Goal: Navigation & Orientation: Find specific page/section

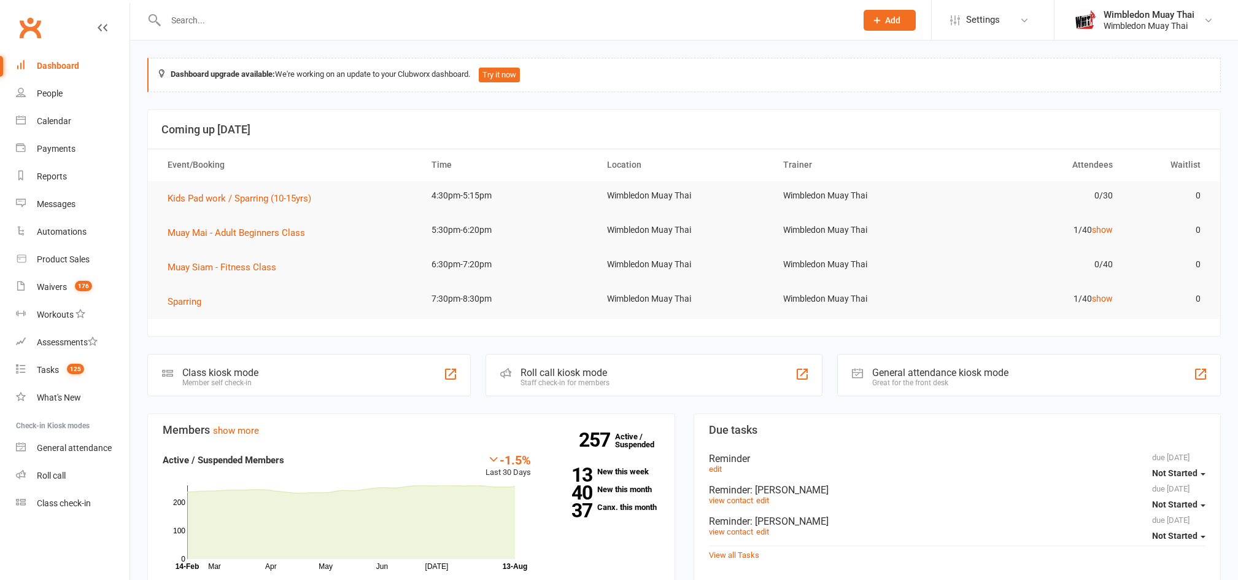
click at [57, 289] on div "Waivers" at bounding box center [52, 287] width 30 height 10
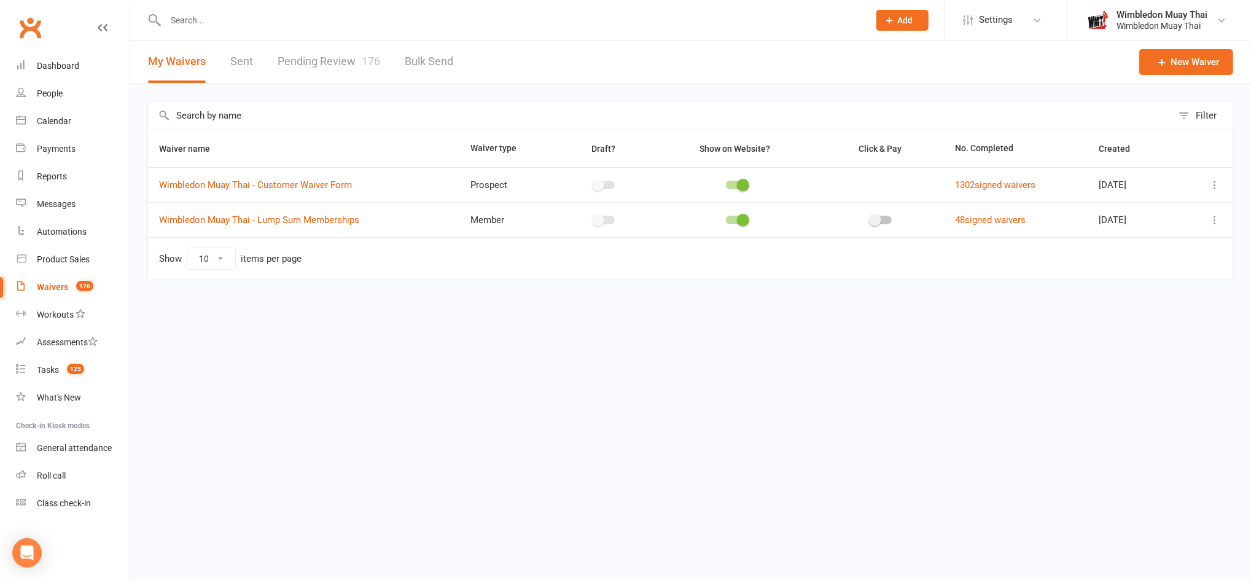
click at [325, 56] on link "Pending Review 176" at bounding box center [329, 62] width 103 height 42
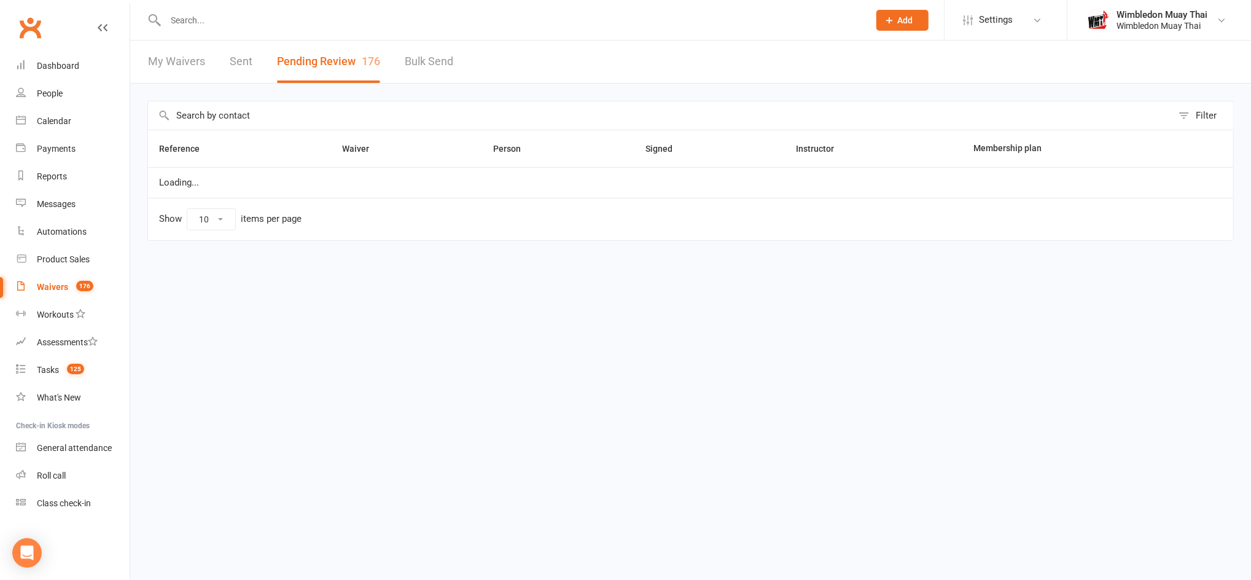
select select "100"
click at [46, 95] on div "People" at bounding box center [50, 93] width 26 height 10
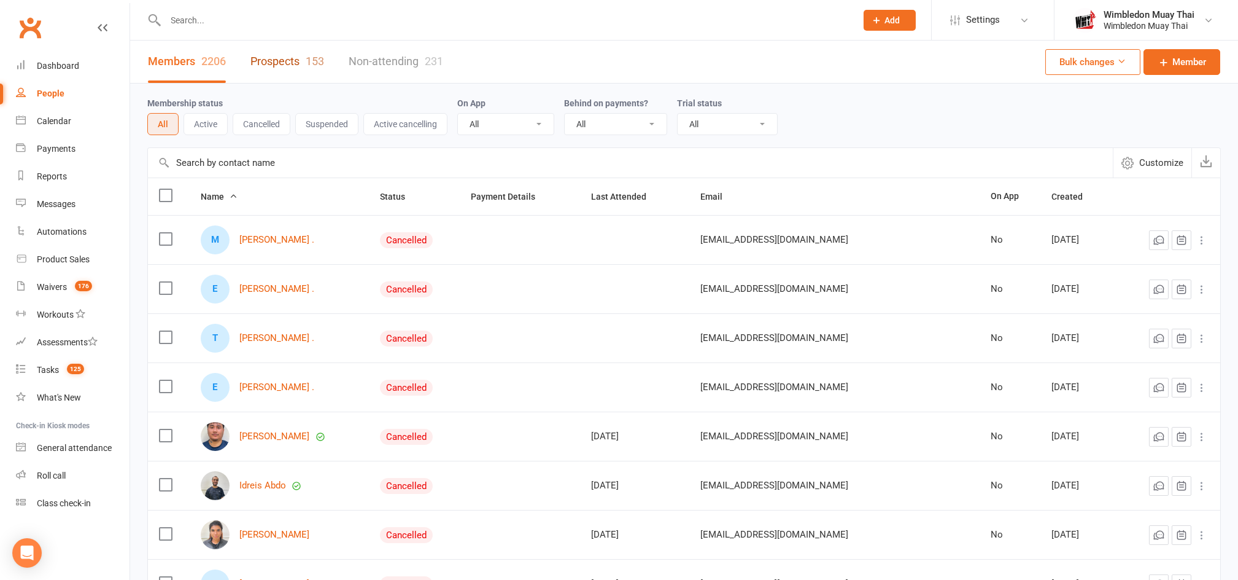
click at [296, 62] on link "Prospects 153" at bounding box center [288, 62] width 74 height 42
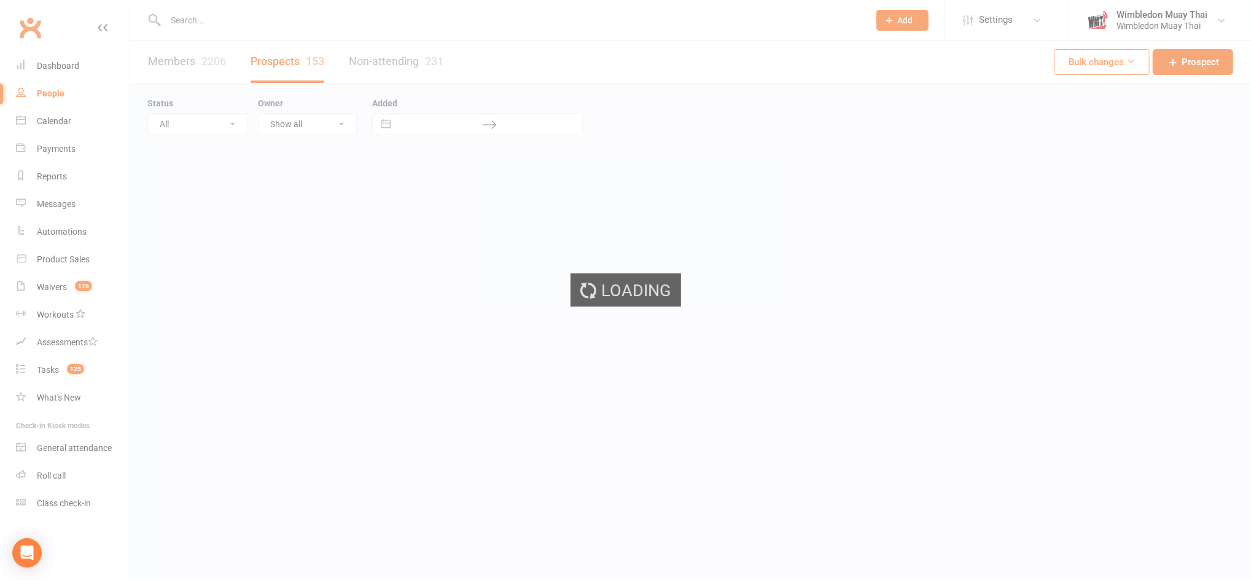
select select "50"
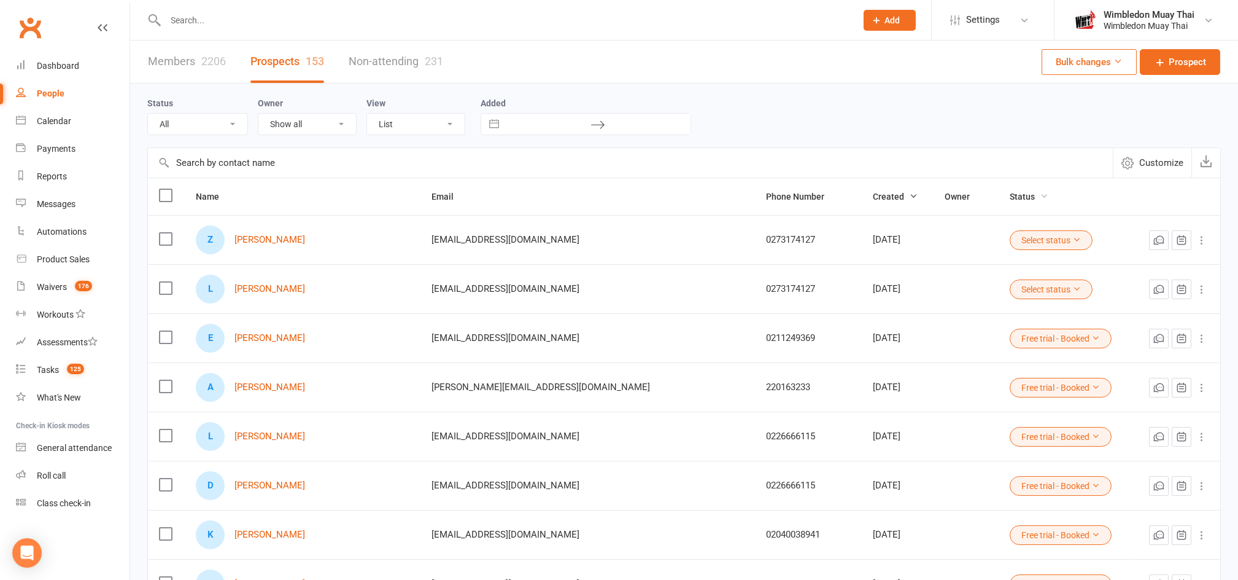
click at [1010, 200] on span "Status" at bounding box center [1029, 197] width 39 height 10
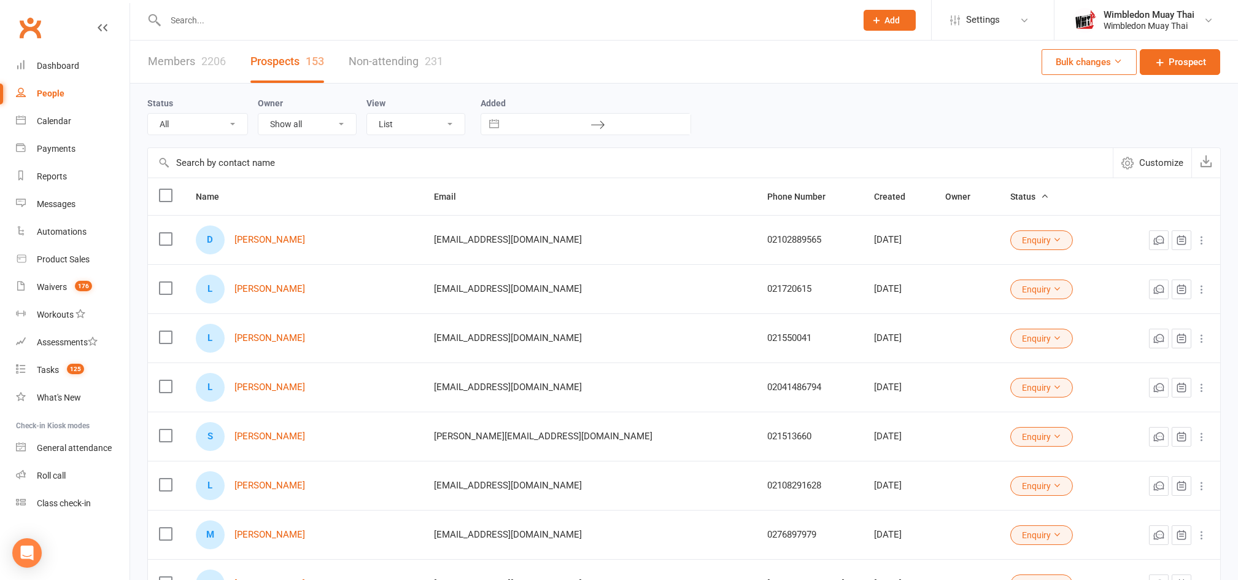
click at [1011, 200] on span "Status" at bounding box center [1030, 197] width 39 height 10
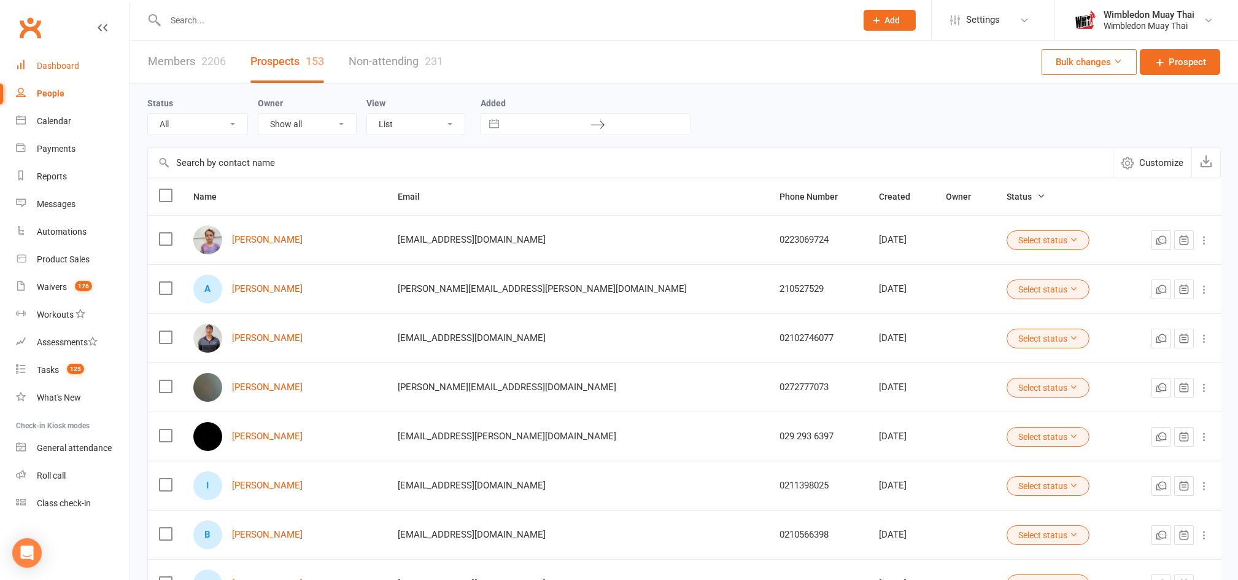
click at [67, 68] on div "Dashboard" at bounding box center [58, 66] width 42 height 10
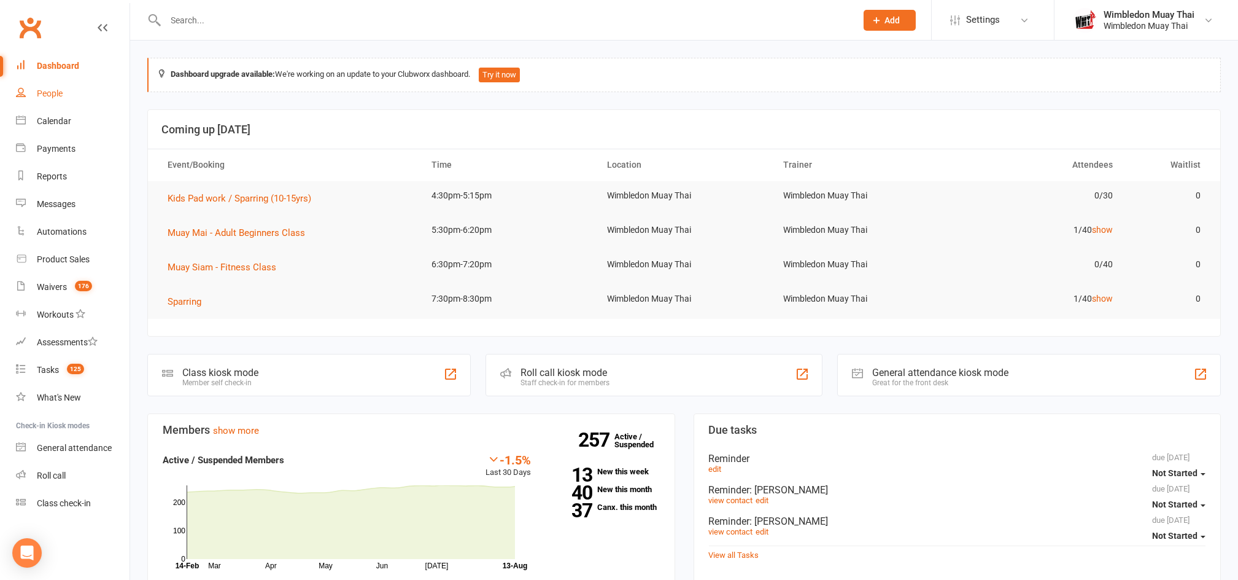
click at [60, 82] on link "People" at bounding box center [73, 94] width 114 height 28
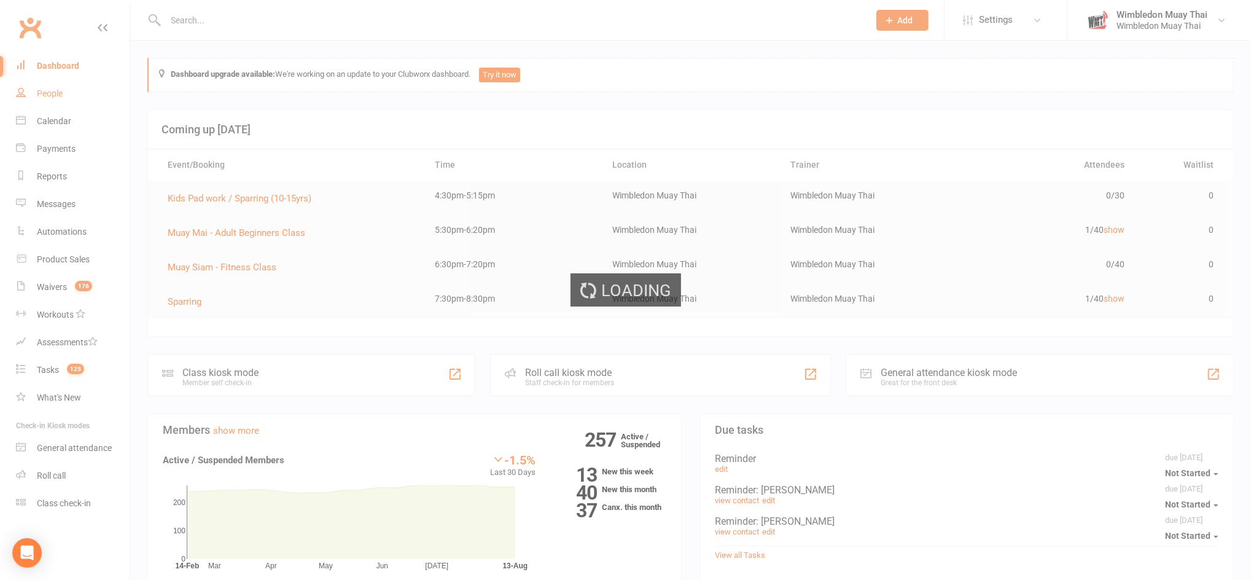
select select "50"
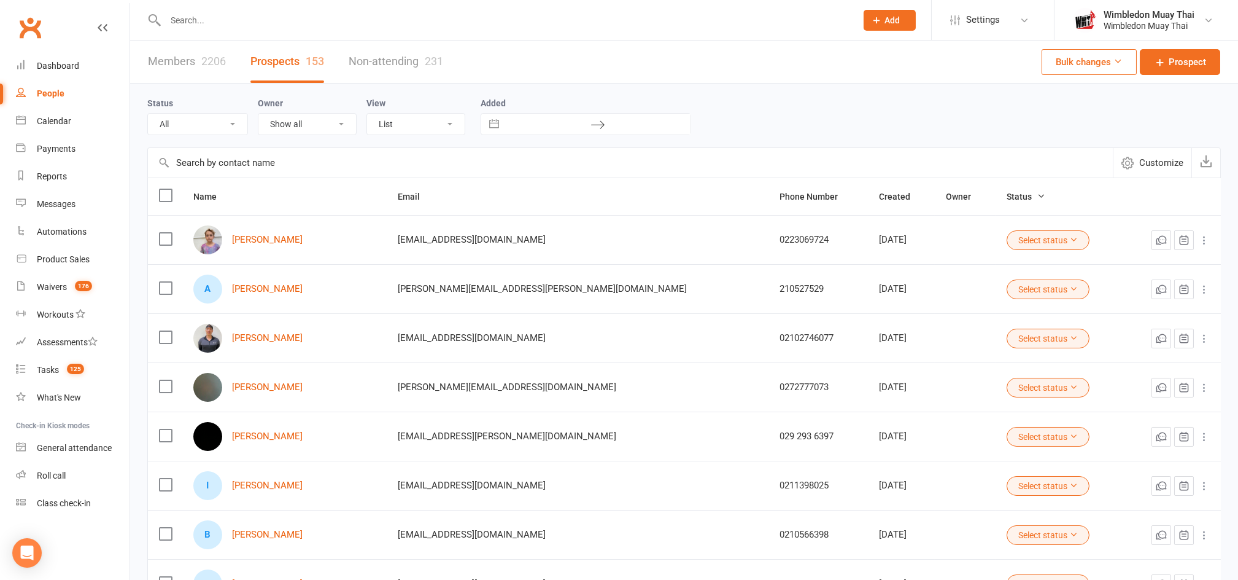
click at [336, 125] on select "Show all Wimbledon Muay Thai [PERSON_NAME] Phromtonwong Pharanyu Teantad [PERSO…" at bounding box center [307, 124] width 98 height 21
click at [1027, 15] on icon at bounding box center [1025, 20] width 10 height 10
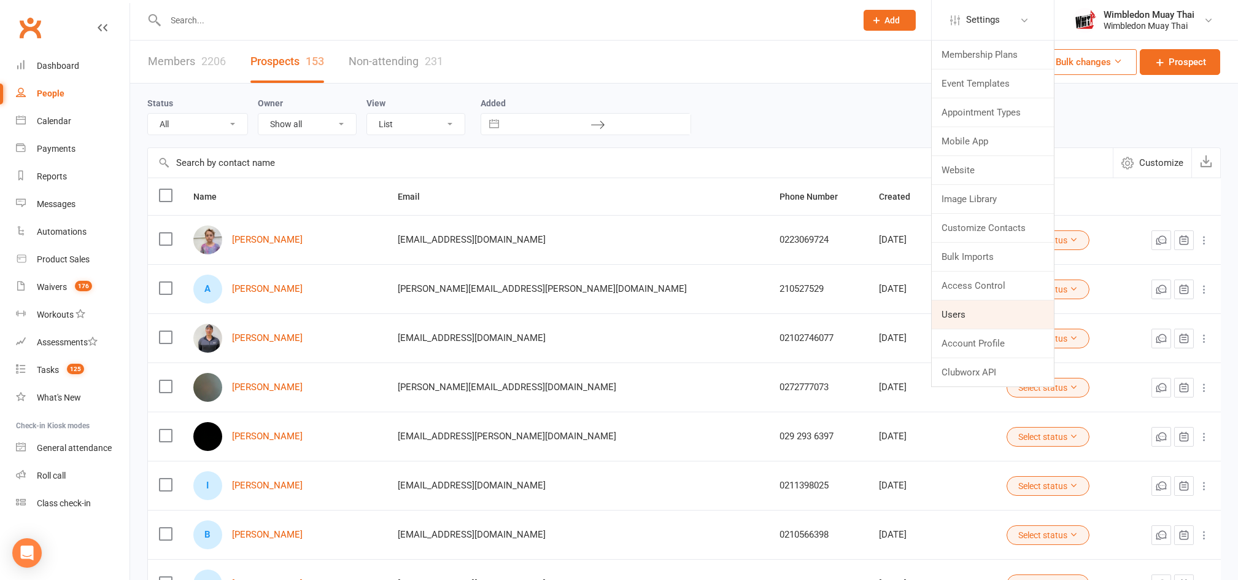
click at [968, 313] on link "Users" at bounding box center [993, 314] width 122 height 28
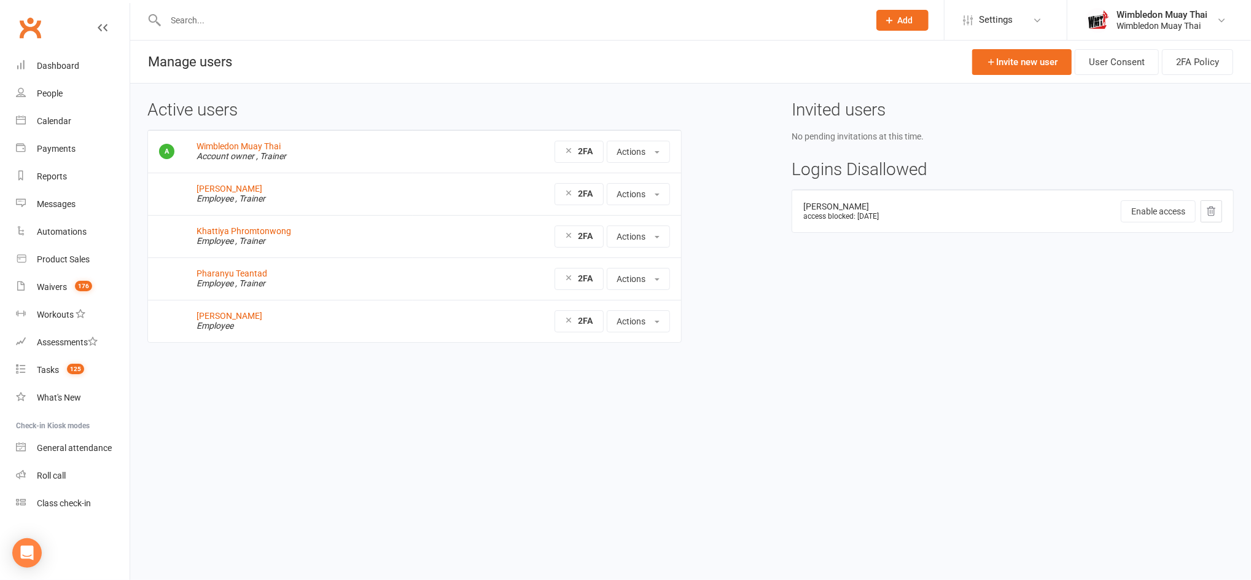
click at [237, 328] on td "Theresa Phromtonwong Employee" at bounding box center [298, 321] width 227 height 42
click at [55, 71] on link "Dashboard" at bounding box center [73, 66] width 114 height 28
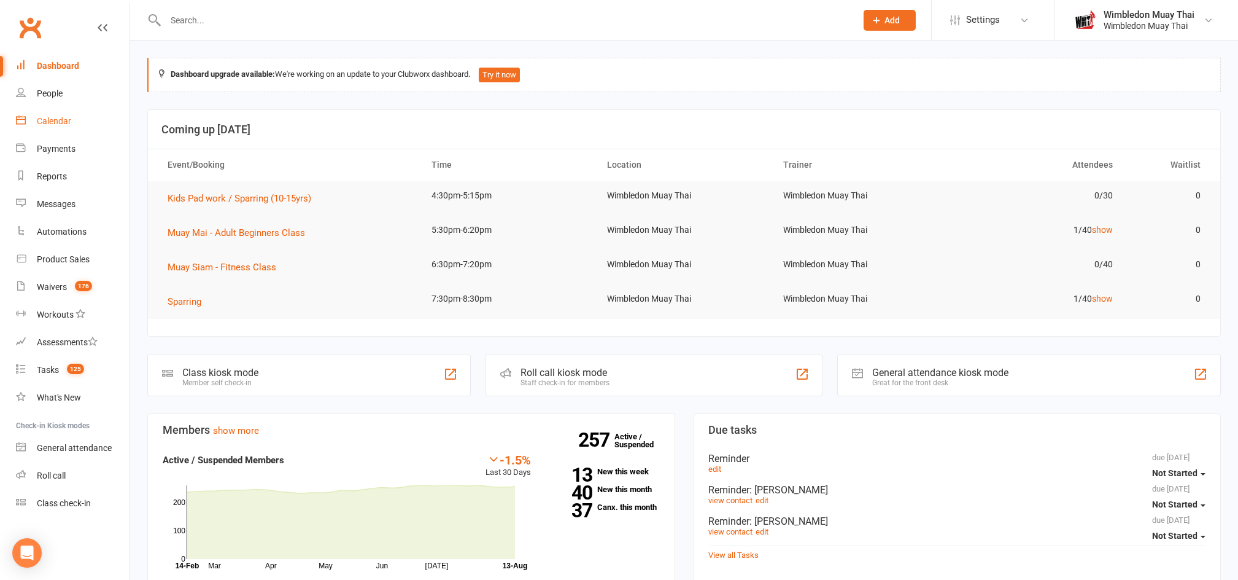
click at [53, 132] on link "Calendar" at bounding box center [73, 121] width 114 height 28
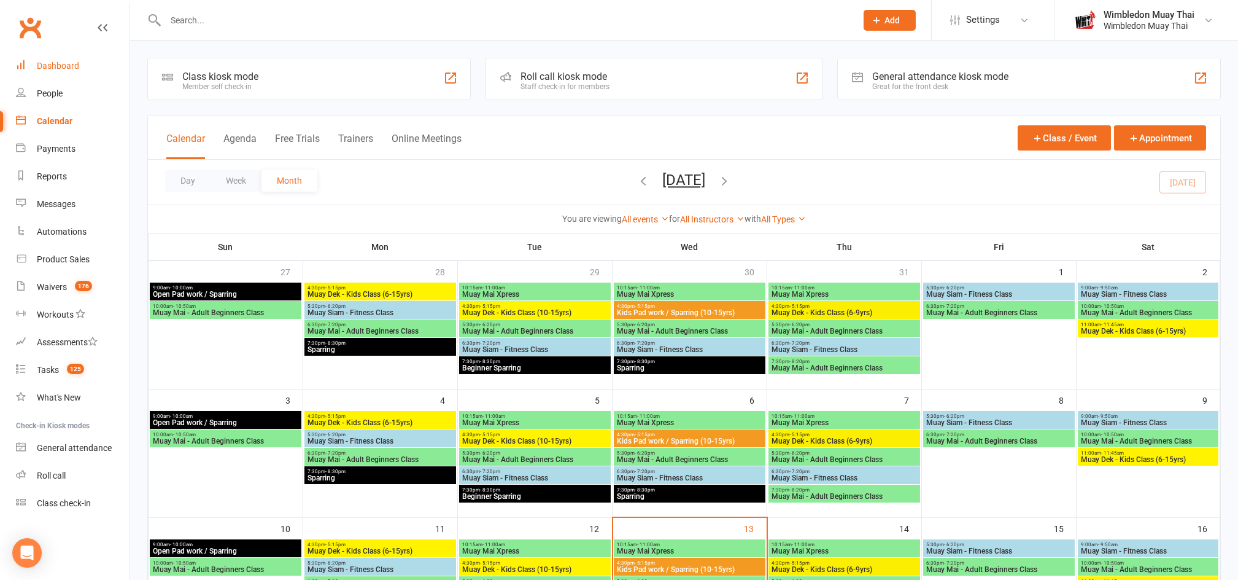
click at [71, 63] on div "Dashboard" at bounding box center [58, 66] width 42 height 10
